Goal: Task Accomplishment & Management: Manage account settings

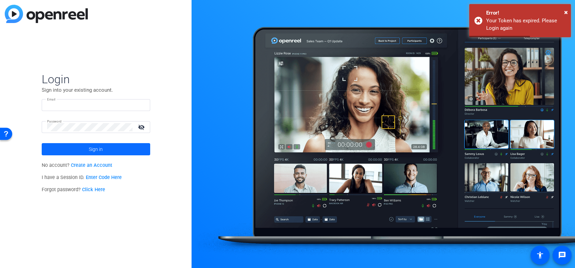
type input "[PERSON_NAME][EMAIL_ADDRESS][DOMAIN_NAME]"
click at [92, 149] on span "Sign in" at bounding box center [96, 149] width 14 height 17
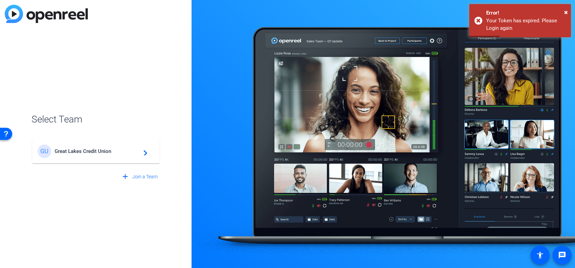
click at [92, 149] on span "Great Lakes Credit Union" at bounding box center [97, 151] width 85 height 6
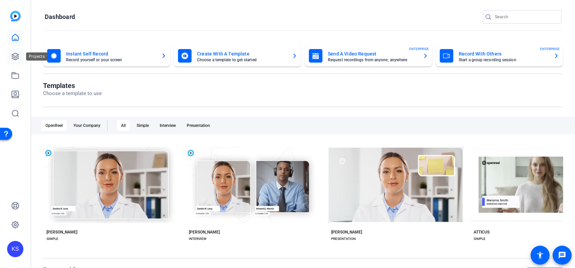
click at [16, 56] on icon at bounding box center [15, 56] width 7 height 7
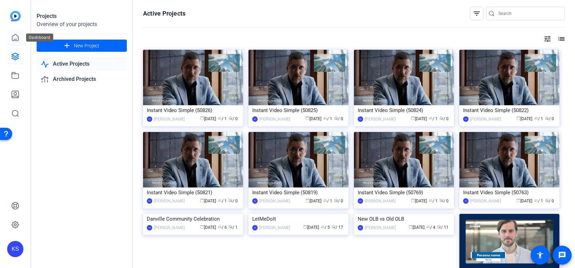
click at [16, 36] on icon at bounding box center [15, 38] width 8 height 8
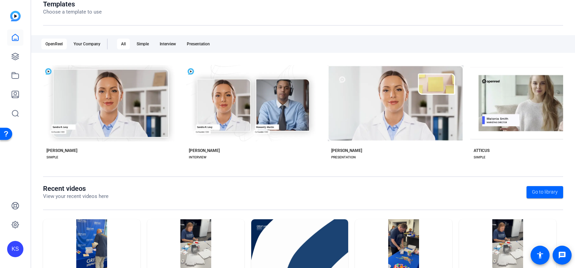
scroll to position [123, 0]
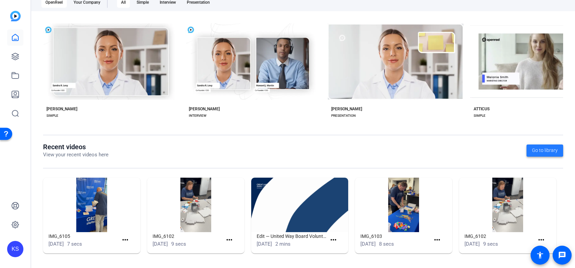
click at [540, 149] on span "Go to library" at bounding box center [545, 150] width 26 height 7
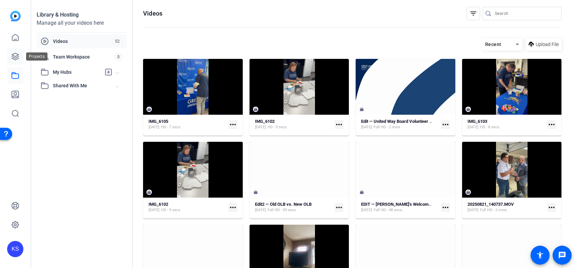
click at [18, 55] on icon at bounding box center [15, 57] width 8 height 8
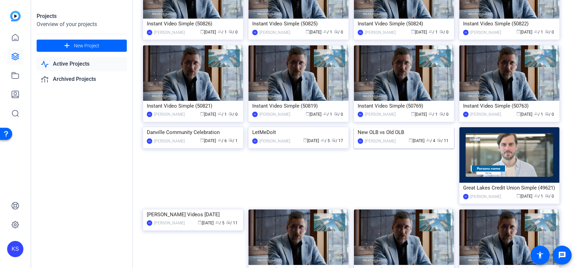
scroll to position [90, 0]
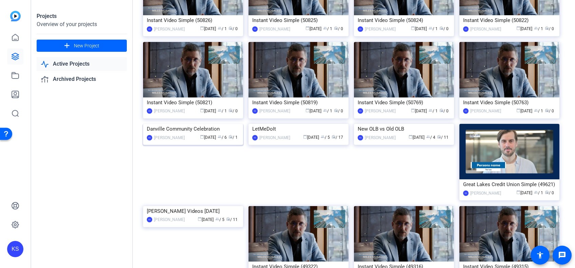
click at [194, 124] on img at bounding box center [193, 124] width 100 height 0
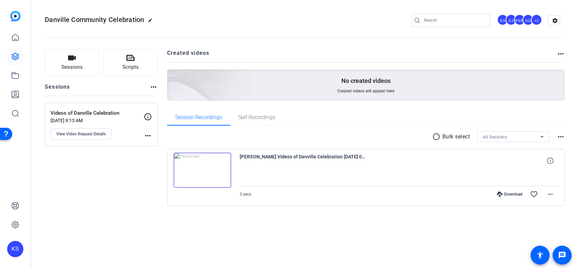
click at [201, 168] on img at bounding box center [202, 170] width 58 height 35
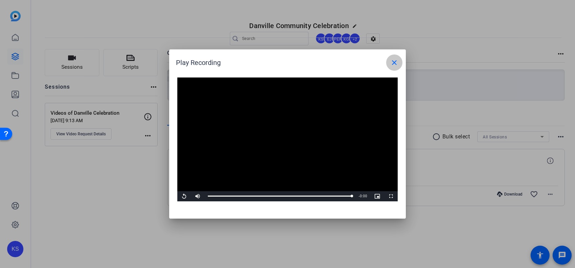
click at [397, 61] on mat-icon "close" at bounding box center [394, 63] width 8 height 8
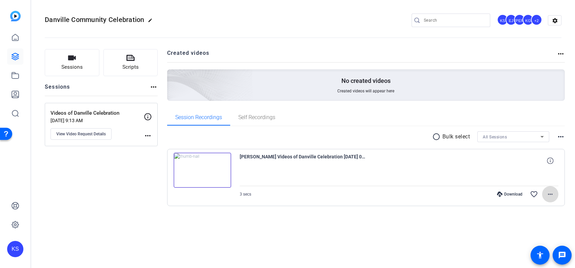
click at [553, 191] on mat-icon "more_horiz" at bounding box center [550, 194] width 8 height 8
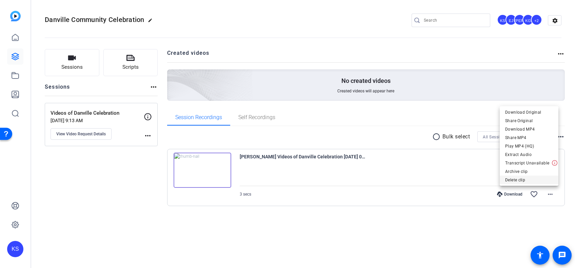
click at [519, 179] on span "Delete clip" at bounding box center [529, 180] width 48 height 8
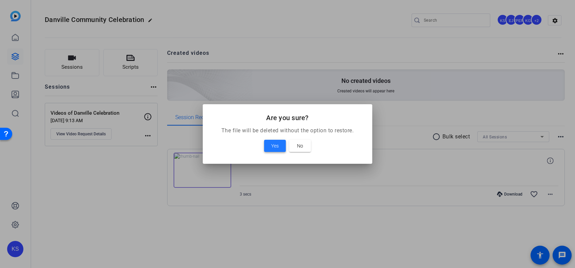
click at [277, 148] on span "Yes" at bounding box center [274, 146] width 7 height 8
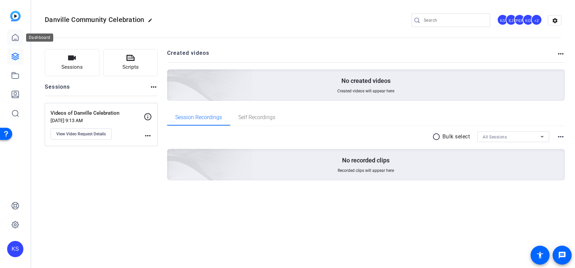
click at [11, 38] on icon at bounding box center [15, 38] width 8 height 8
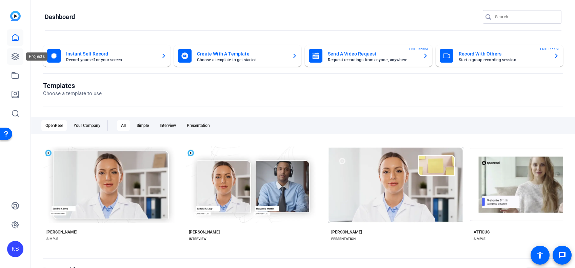
click at [15, 58] on icon at bounding box center [15, 56] width 7 height 7
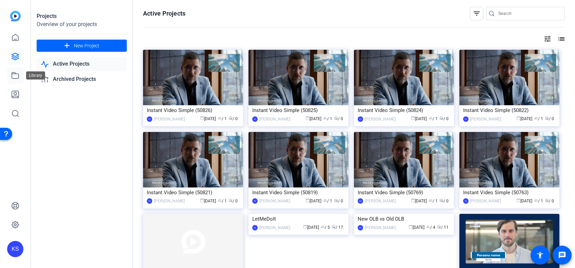
click at [12, 76] on icon at bounding box center [15, 75] width 7 height 6
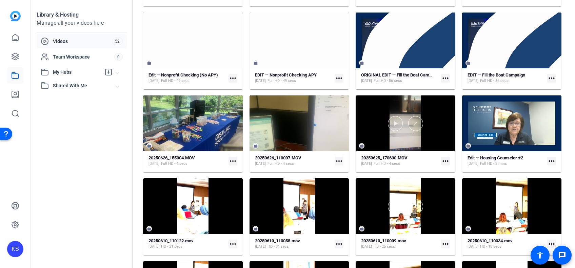
scroll to position [283, 0]
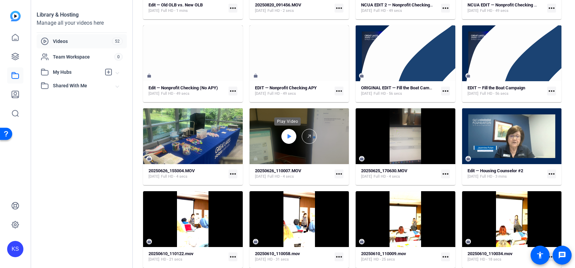
click at [286, 133] on icon at bounding box center [288, 136] width 5 height 8
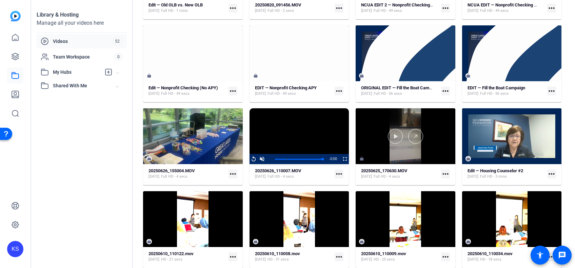
click at [404, 138] on div at bounding box center [405, 136] width 100 height 15
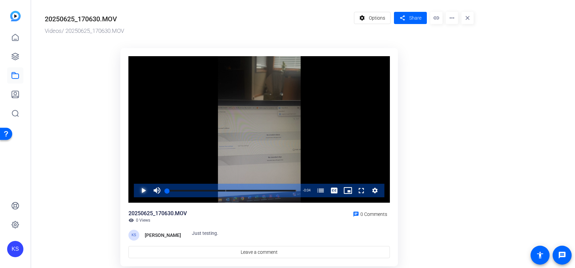
click at [137, 192] on span "Video Player" at bounding box center [137, 191] width 0 height 14
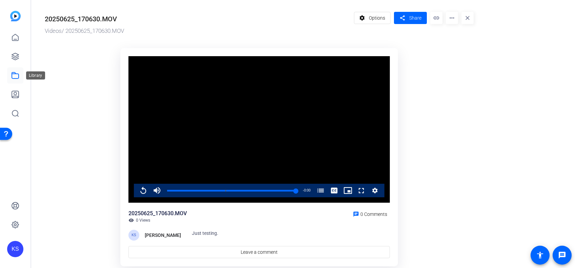
click at [16, 76] on icon at bounding box center [15, 75] width 8 height 8
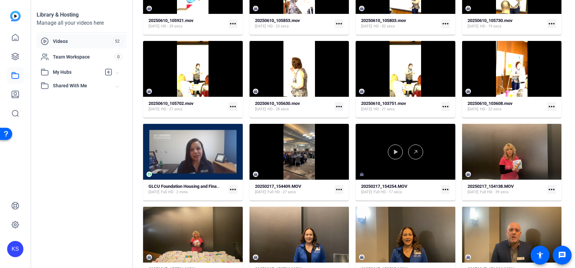
scroll to position [644, 0]
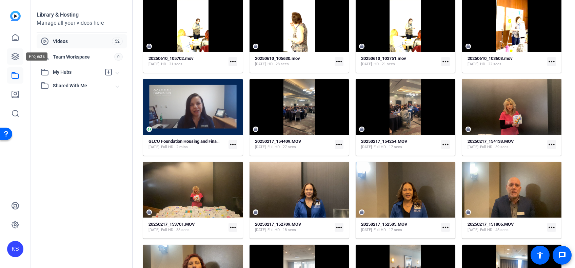
click at [13, 56] on icon at bounding box center [15, 57] width 8 height 8
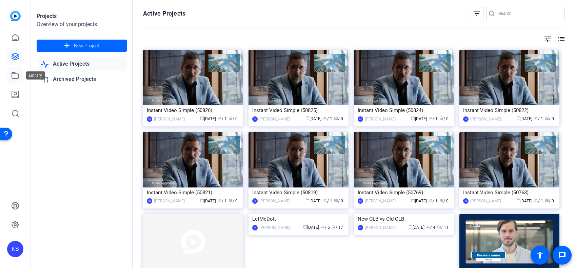
click at [17, 79] on icon at bounding box center [15, 75] width 7 height 6
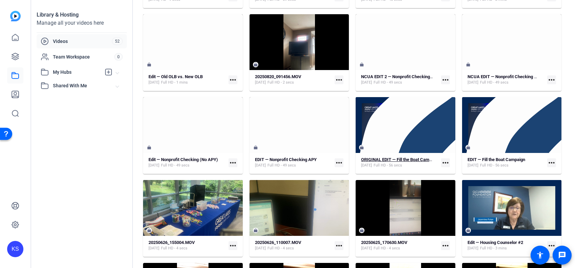
scroll to position [147, 0]
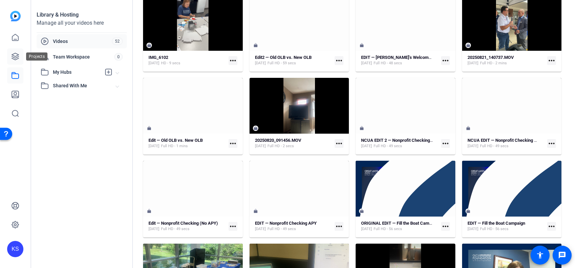
click at [14, 53] on icon at bounding box center [15, 57] width 8 height 8
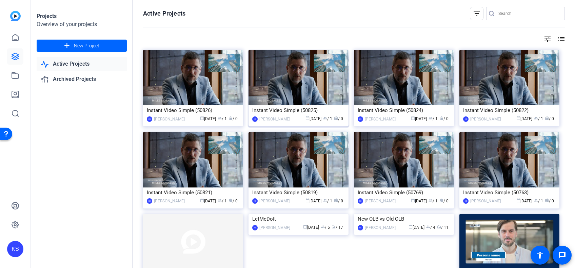
click at [278, 92] on img at bounding box center [298, 78] width 100 height 56
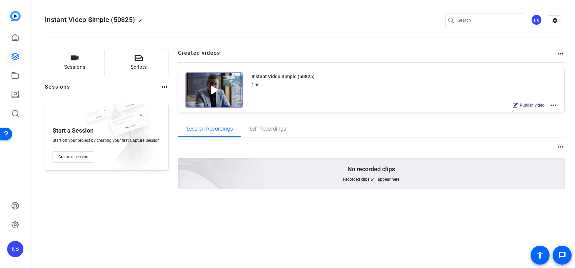
click at [209, 89] on img at bounding box center [214, 89] width 58 height 35
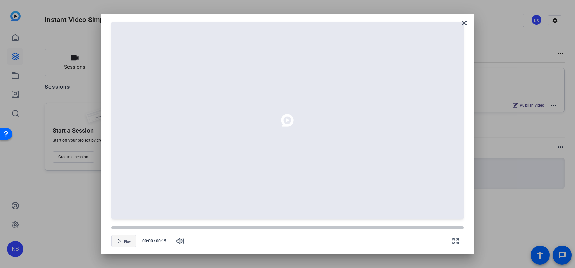
click at [124, 238] on span "button" at bounding box center [123, 241] width 24 height 16
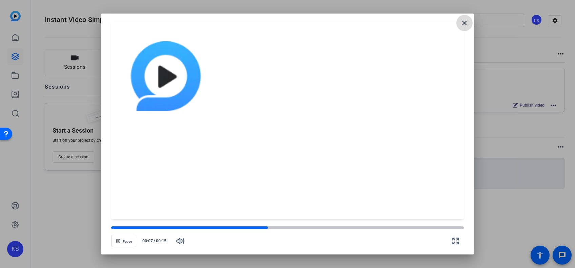
click at [466, 25] on mat-icon "close" at bounding box center [464, 23] width 8 height 8
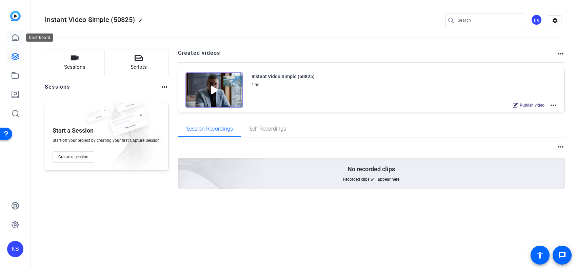
click at [21, 38] on link at bounding box center [15, 37] width 16 height 16
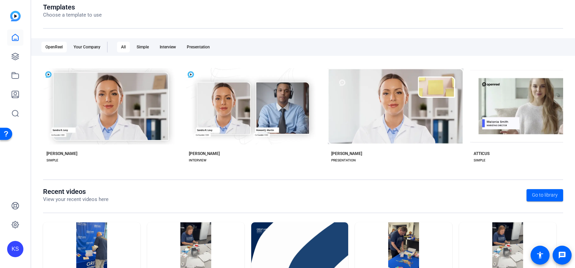
scroll to position [123, 0]
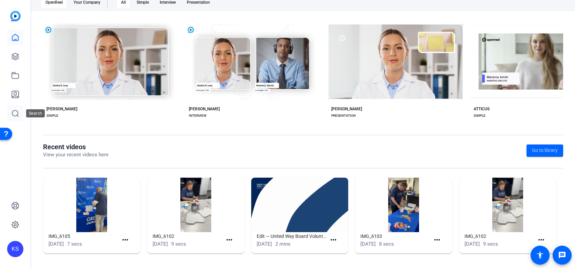
click at [18, 115] on icon at bounding box center [15, 113] width 8 height 8
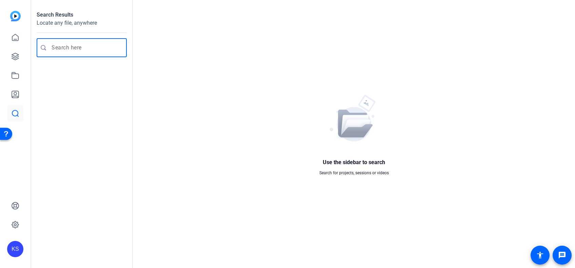
click at [63, 45] on input "Enter search query" at bounding box center [84, 48] width 67 height 8
type input "united way"
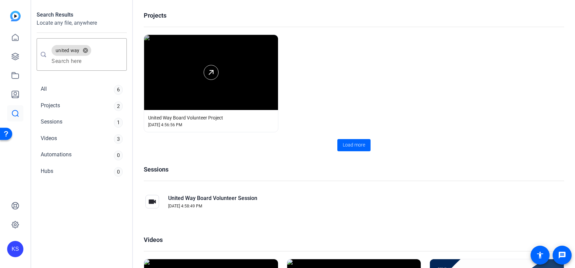
click at [195, 77] on div at bounding box center [211, 72] width 134 height 75
click at [210, 70] on polyline at bounding box center [211, 71] width 3 height 3
click at [12, 54] on icon at bounding box center [15, 56] width 7 height 7
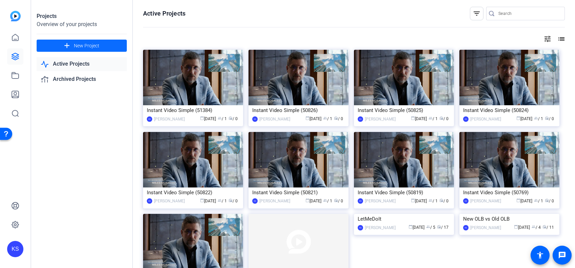
click at [68, 46] on mat-icon "add" at bounding box center [67, 46] width 8 height 8
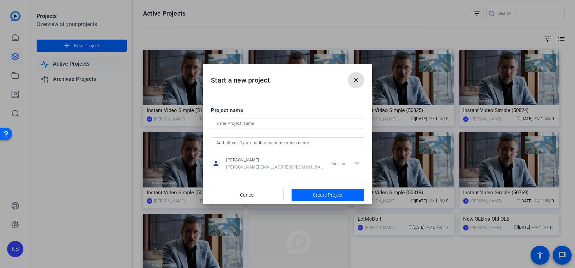
click at [243, 126] on input at bounding box center [287, 124] width 142 height 8
type input "Hispanic Heritage Fiesta"
click at [337, 195] on span "Create Project" at bounding box center [328, 195] width 30 height 7
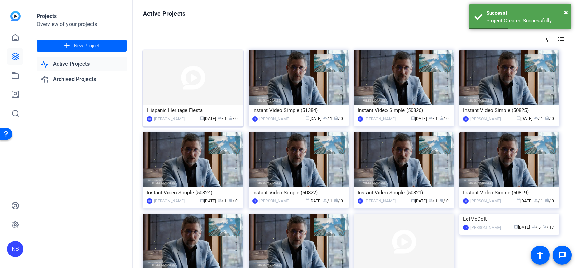
click at [186, 86] on img at bounding box center [193, 78] width 100 height 56
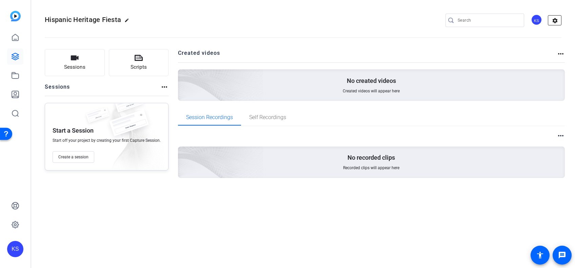
click at [555, 20] on mat-icon "settings" at bounding box center [555, 21] width 14 height 10
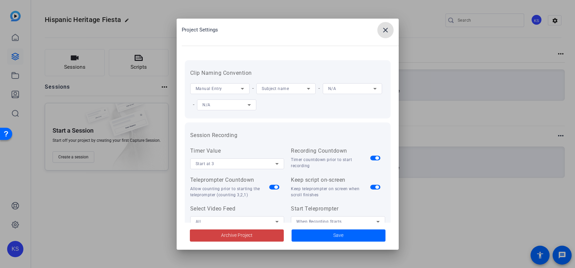
click at [388, 28] on mat-icon "close" at bounding box center [385, 30] width 8 height 8
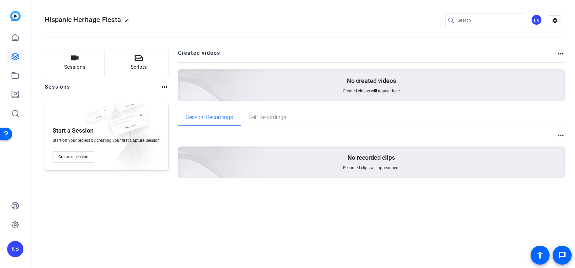
click at [559, 53] on mat-icon "more_horiz" at bounding box center [560, 54] width 8 height 8
click at [128, 20] on div at bounding box center [287, 134] width 575 height 268
click at [128, 20] on mat-icon "edit" at bounding box center [128, 22] width 8 height 8
click at [118, 19] on span "clear" at bounding box center [116, 20] width 8 height 8
click at [538, 21] on div "KS" at bounding box center [536, 19] width 11 height 11
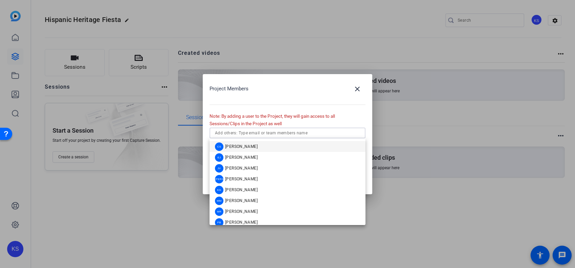
click at [277, 131] on input "text" at bounding box center [287, 133] width 145 height 8
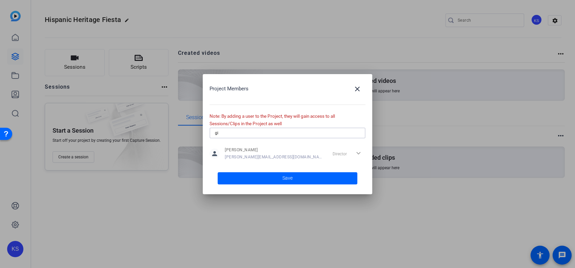
type input "g"
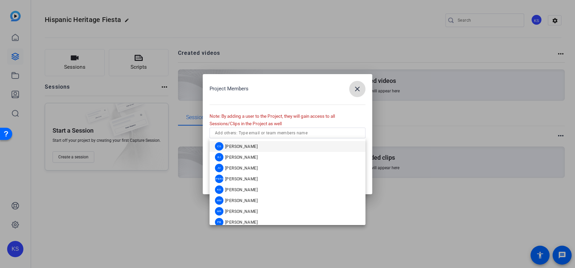
click at [359, 94] on span "button" at bounding box center [357, 89] width 16 height 16
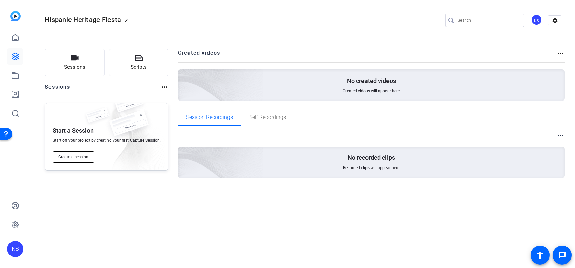
click at [75, 157] on span "Create a session" at bounding box center [73, 156] width 30 height 5
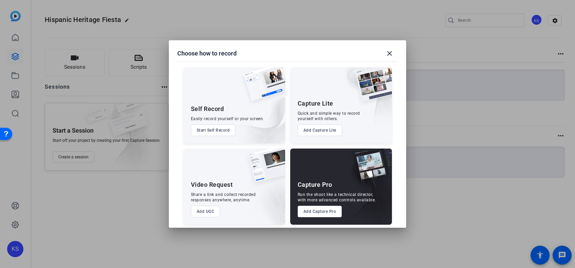
click at [201, 213] on button "Add UGC" at bounding box center [205, 212] width 29 height 12
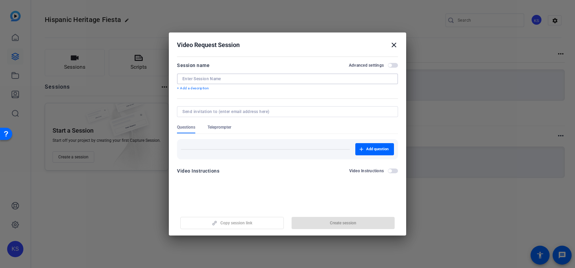
click at [212, 79] on input at bounding box center [287, 78] width 210 height 5
type input "Heritage Fiesta"
click at [269, 113] on input at bounding box center [285, 111] width 207 height 5
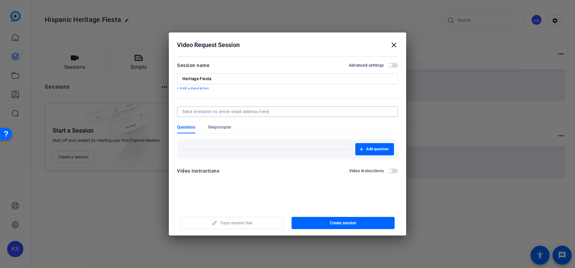
type input "[EMAIL_ADDRESS][DOMAIN_NAME]"
click at [348, 220] on div "Copy session link Create session" at bounding box center [287, 220] width 221 height 17
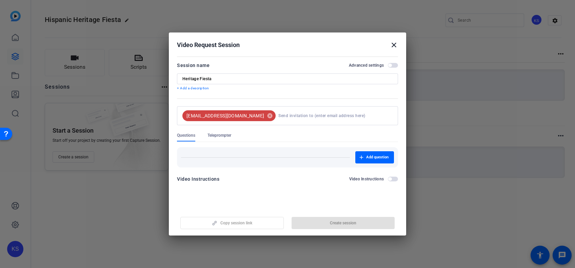
click at [244, 221] on div "Copy session link Create session" at bounding box center [287, 220] width 221 height 17
click at [276, 193] on mat-dialog-content "Session name Advanced settings Heritage Fiesta + Add a description [EMAIL_ADDRE…" at bounding box center [287, 125] width 237 height 140
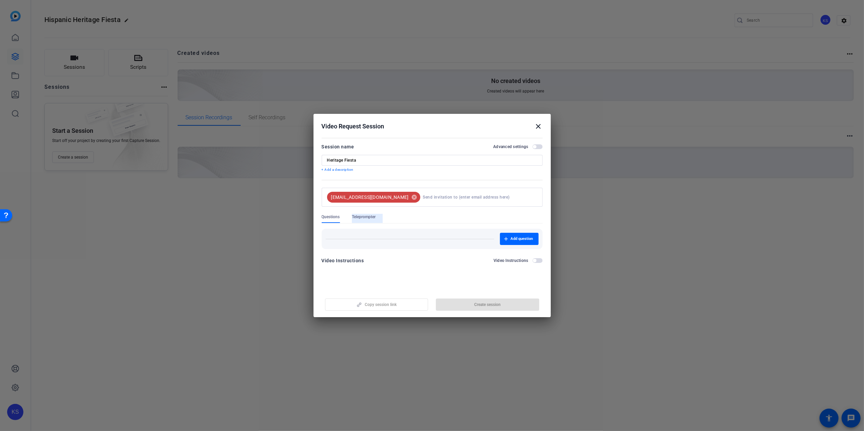
click at [373, 217] on span "Teleprompter" at bounding box center [364, 216] width 24 height 5
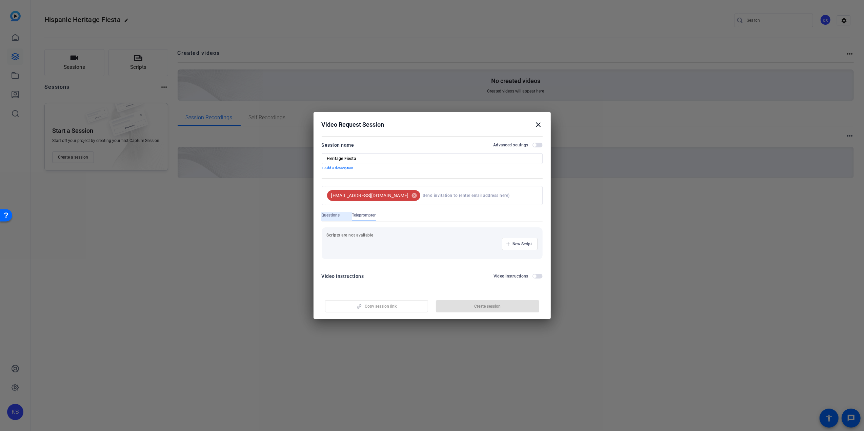
click at [333, 213] on span "Questions" at bounding box center [330, 214] width 18 height 5
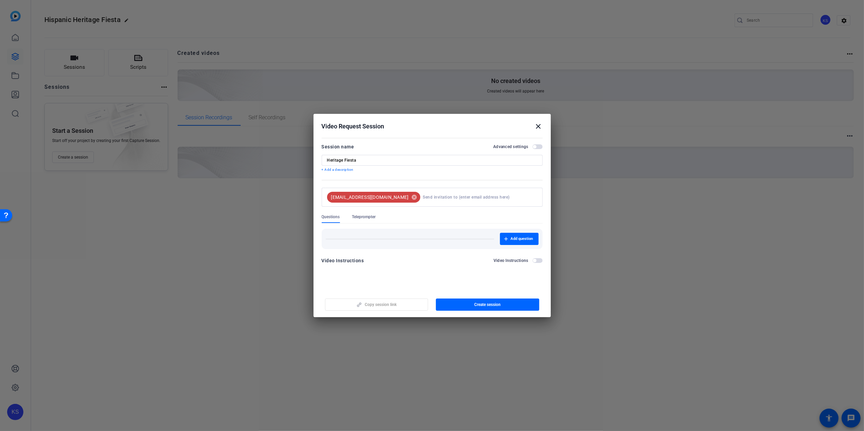
click at [372, 230] on div "Add question" at bounding box center [431, 239] width 221 height 20
click at [484, 268] on span "Create session" at bounding box center [487, 304] width 26 height 5
click at [395, 268] on span "Copy session link" at bounding box center [381, 304] width 32 height 5
click at [540, 127] on mat-icon "close" at bounding box center [538, 126] width 8 height 8
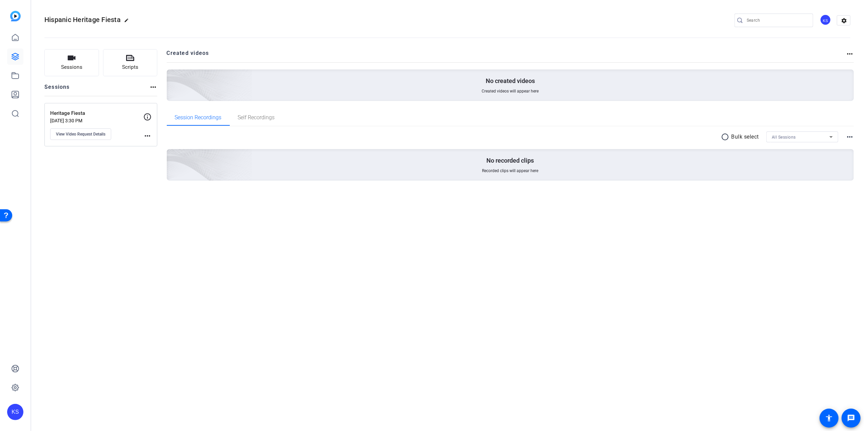
click at [98, 119] on p "[DATE] 3:30 PM" at bounding box center [96, 120] width 93 height 5
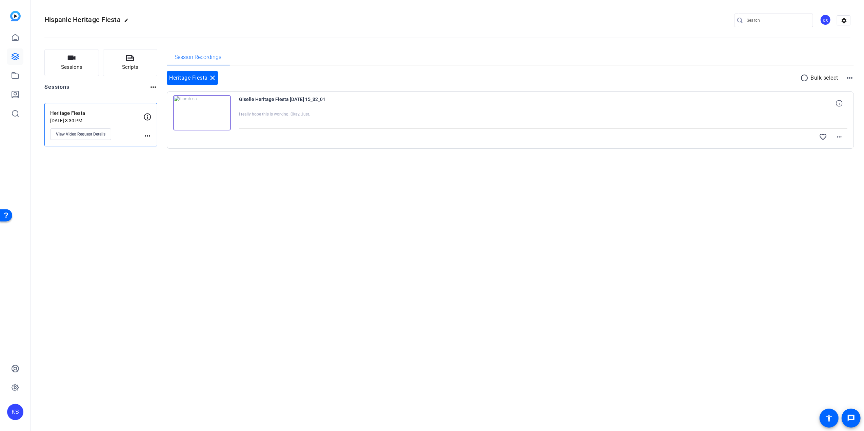
click at [202, 111] on img at bounding box center [202, 112] width 58 height 35
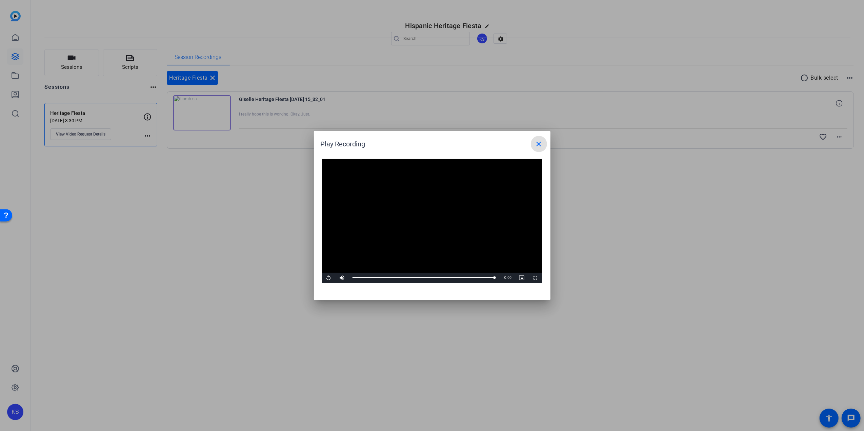
click at [540, 145] on mat-icon "close" at bounding box center [539, 144] width 8 height 8
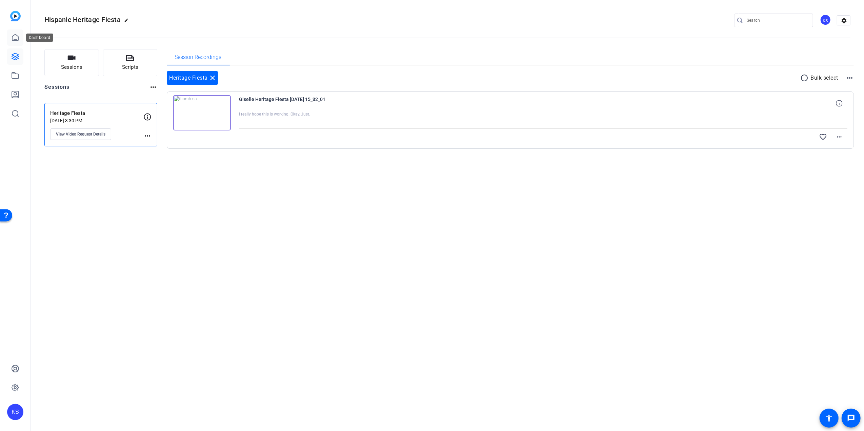
click at [15, 39] on icon at bounding box center [15, 37] width 6 height 6
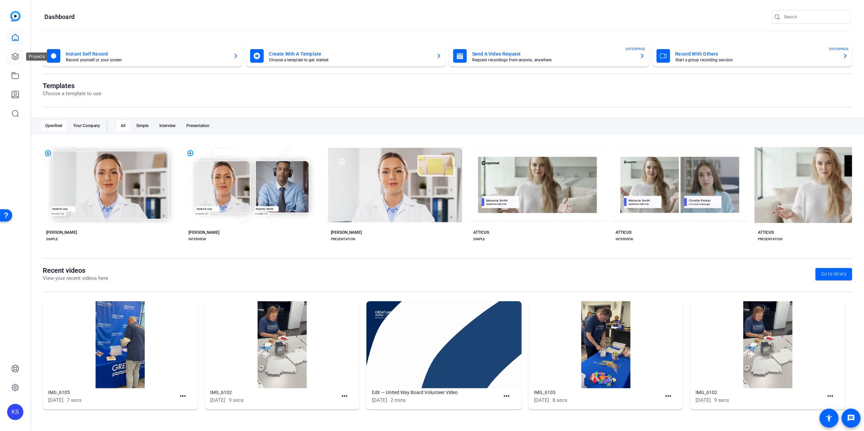
click at [16, 57] on icon at bounding box center [15, 57] width 8 height 8
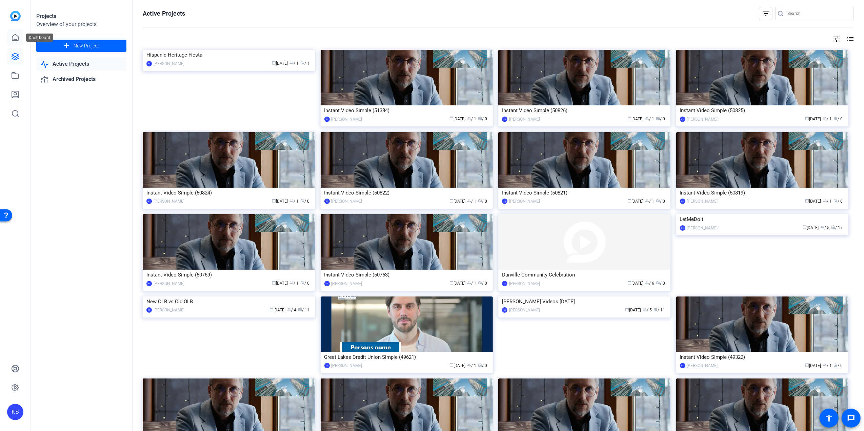
click at [16, 36] on icon at bounding box center [15, 38] width 8 height 8
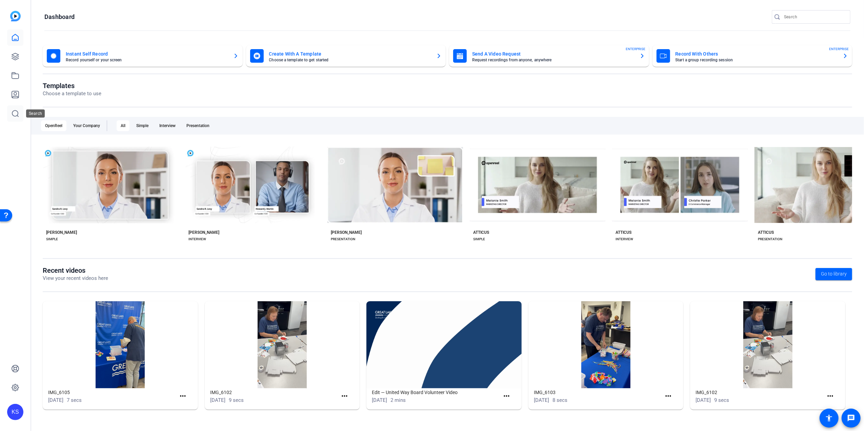
click at [17, 112] on icon at bounding box center [15, 113] width 8 height 8
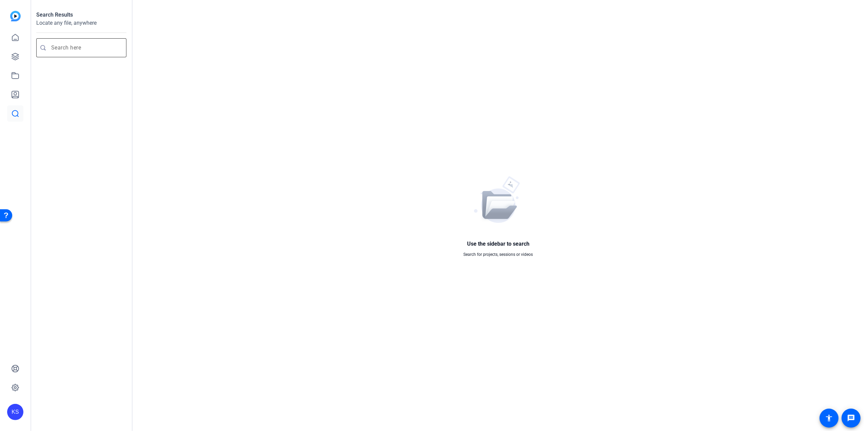
click at [63, 46] on input "Enter search query" at bounding box center [84, 48] width 67 height 8
type input "united way"
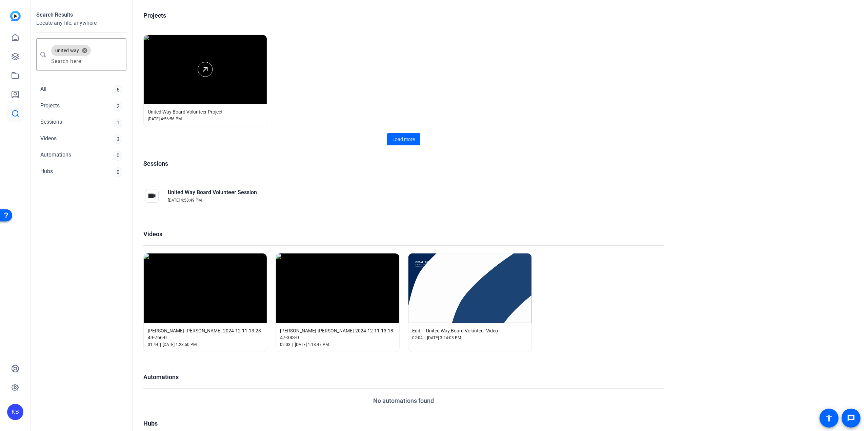
click at [198, 64] on div at bounding box center [205, 69] width 15 height 15
click at [202, 68] on icon at bounding box center [205, 69] width 8 height 8
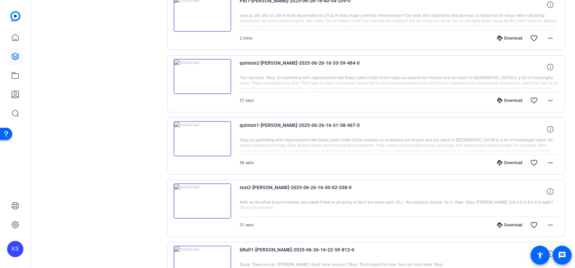
scroll to position [330, 0]
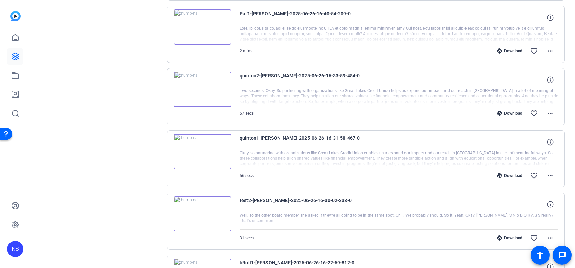
click at [200, 152] on img at bounding box center [202, 151] width 58 height 35
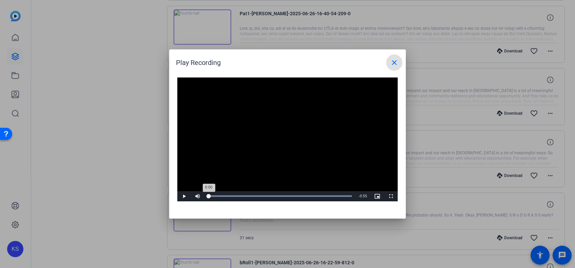
click at [209, 198] on div "Loaded : 100.00% 0:00 0:00" at bounding box center [279, 196] width 151 height 10
click at [184, 196] on span "Video Player" at bounding box center [184, 196] width 14 height 0
click at [223, 195] on div "0:06" at bounding box center [216, 196] width 16 height 2
click at [183, 196] on span "Video Player" at bounding box center [184, 196] width 14 height 0
click at [184, 196] on span "Video Player" at bounding box center [184, 196] width 14 height 0
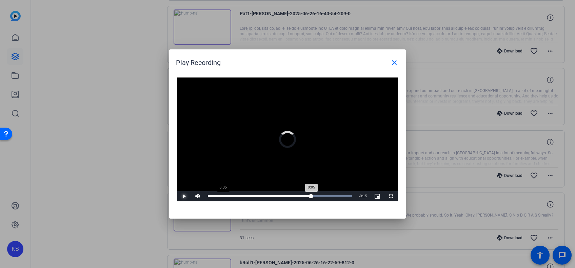
click at [222, 197] on div "Loaded : 100.00% 0:05 0:05" at bounding box center [279, 196] width 151 height 10
click at [184, 196] on span "Video Player" at bounding box center [184, 196] width 14 height 0
click at [185, 196] on span "Video Player" at bounding box center [184, 196] width 14 height 0
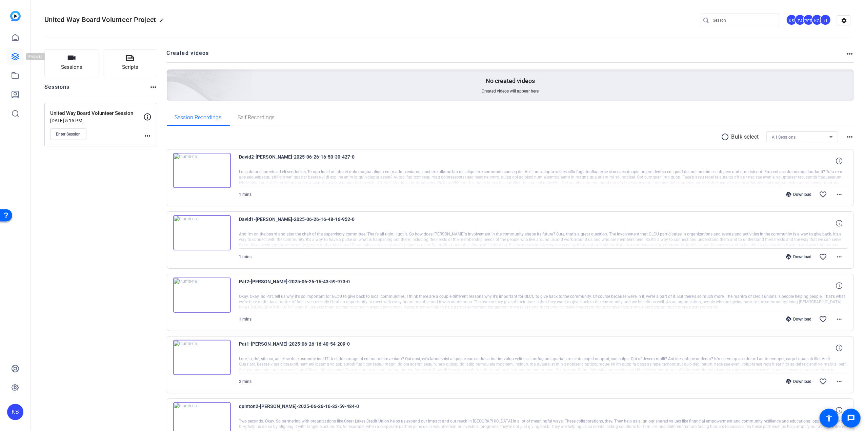
click at [13, 57] on icon at bounding box center [15, 56] width 7 height 7
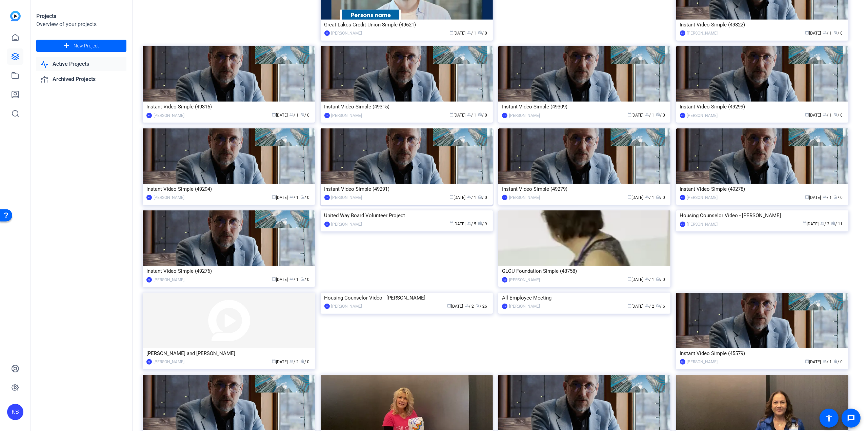
scroll to position [344, 0]
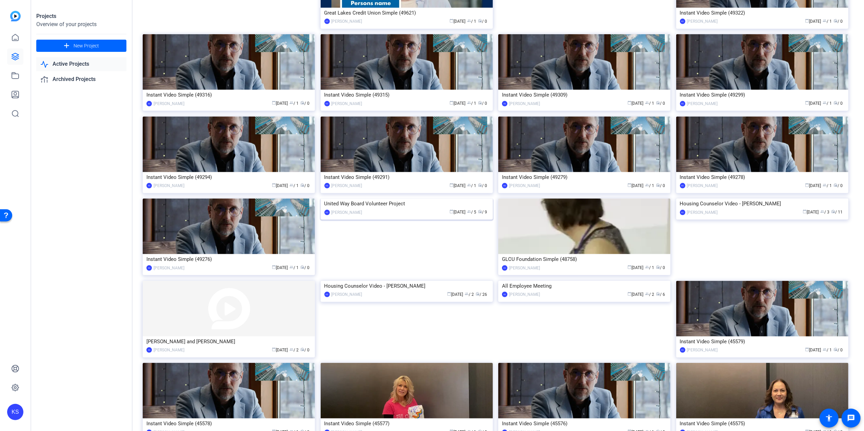
click at [394, 199] on img at bounding box center [406, 199] width 172 height 0
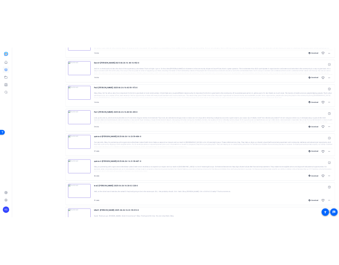
scroll to position [181, 0]
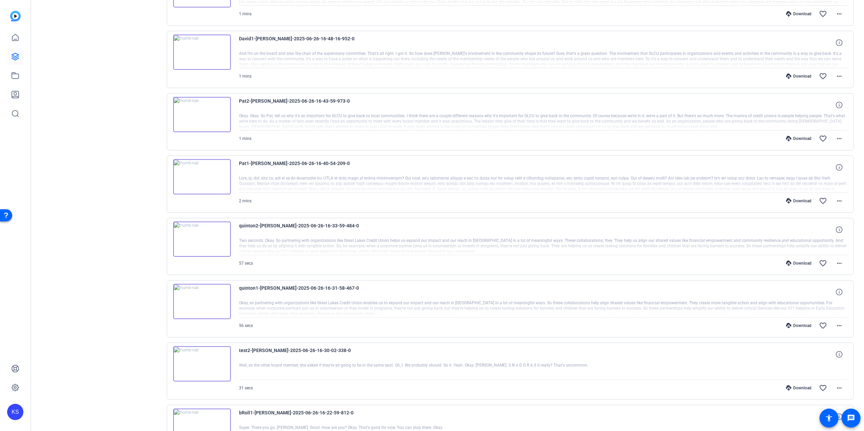
click at [203, 300] on img at bounding box center [202, 301] width 58 height 35
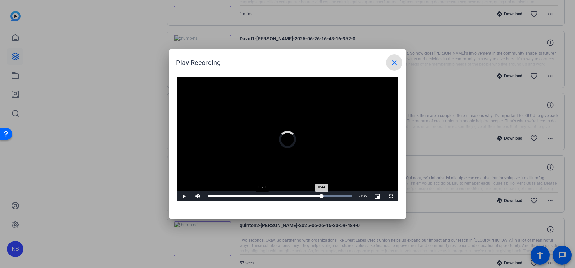
click at [261, 194] on div "Loaded : 100.00% 0:20 0:44" at bounding box center [279, 196] width 151 height 10
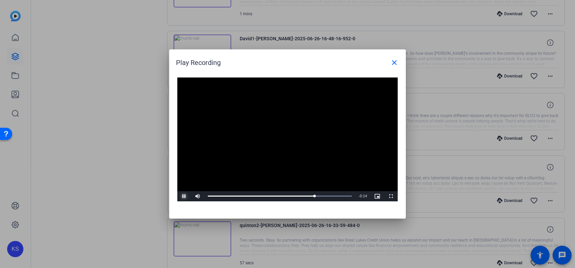
click at [183, 196] on span "Video Player" at bounding box center [184, 196] width 14 height 0
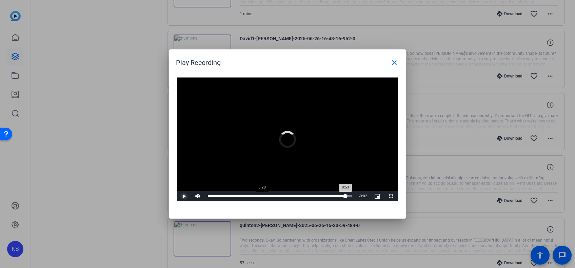
click at [261, 195] on div "0:53" at bounding box center [277, 196] width 138 height 2
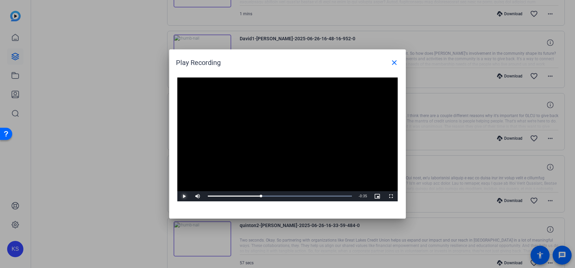
click at [184, 196] on span "Video Player" at bounding box center [184, 196] width 14 height 0
click at [261, 195] on div "Loaded : 100.00% 0:20 0:28" at bounding box center [279, 196] width 151 height 10
click at [182, 196] on span "Video Player" at bounding box center [184, 196] width 14 height 0
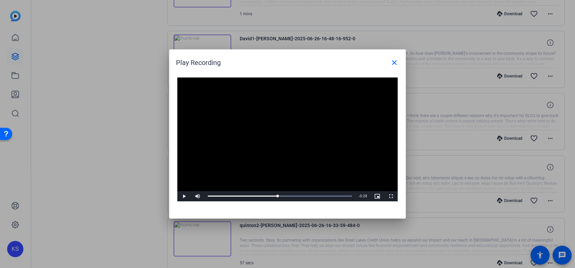
click at [432, 146] on div at bounding box center [287, 134] width 575 height 268
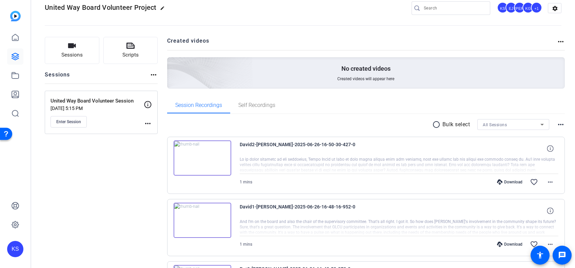
scroll to position [0, 0]
